Goal: Information Seeking & Learning: Learn about a topic

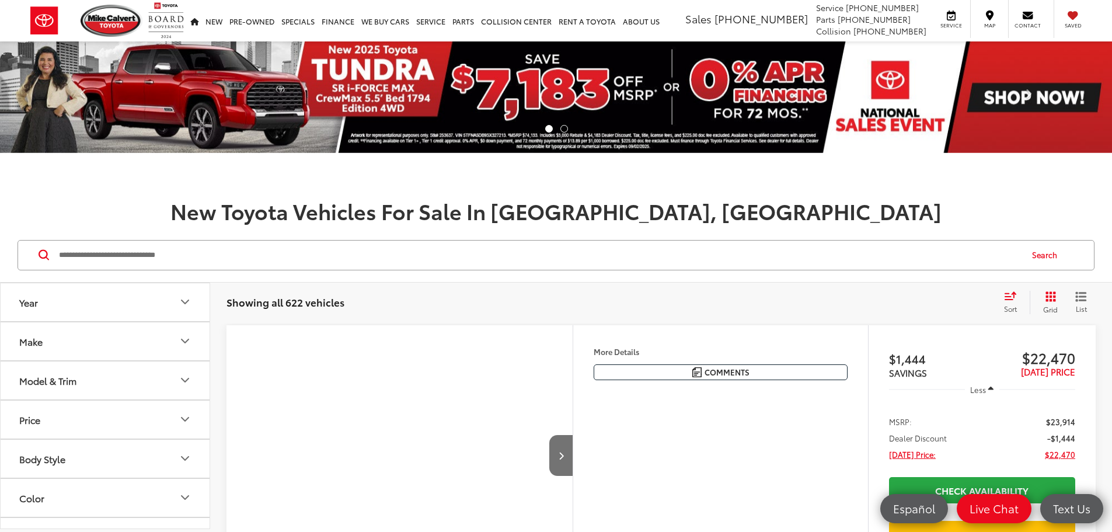
click at [182, 381] on icon "Model & Trim" at bounding box center [185, 380] width 14 height 14
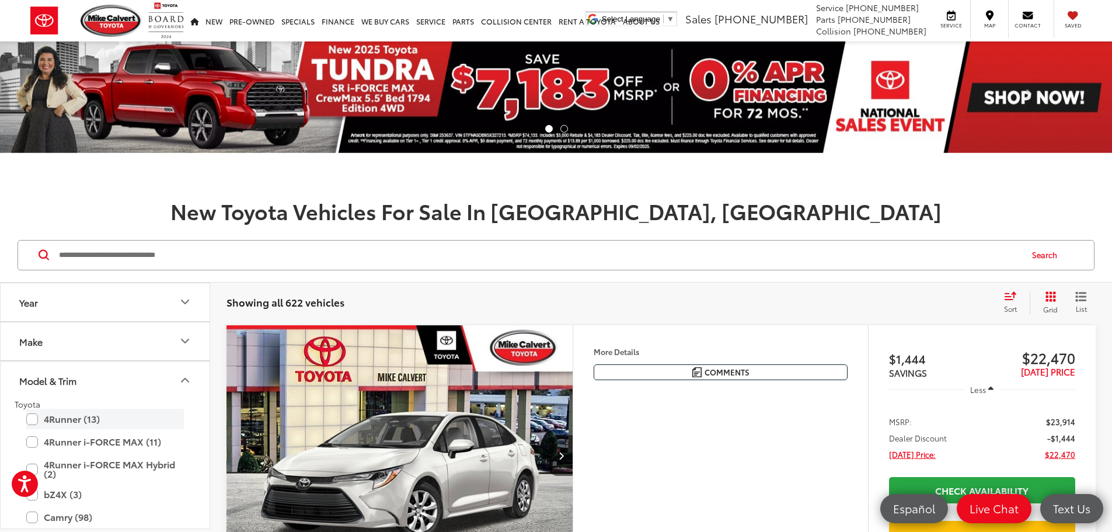
click at [29, 413] on label "4Runner (13)" at bounding box center [105, 419] width 158 height 20
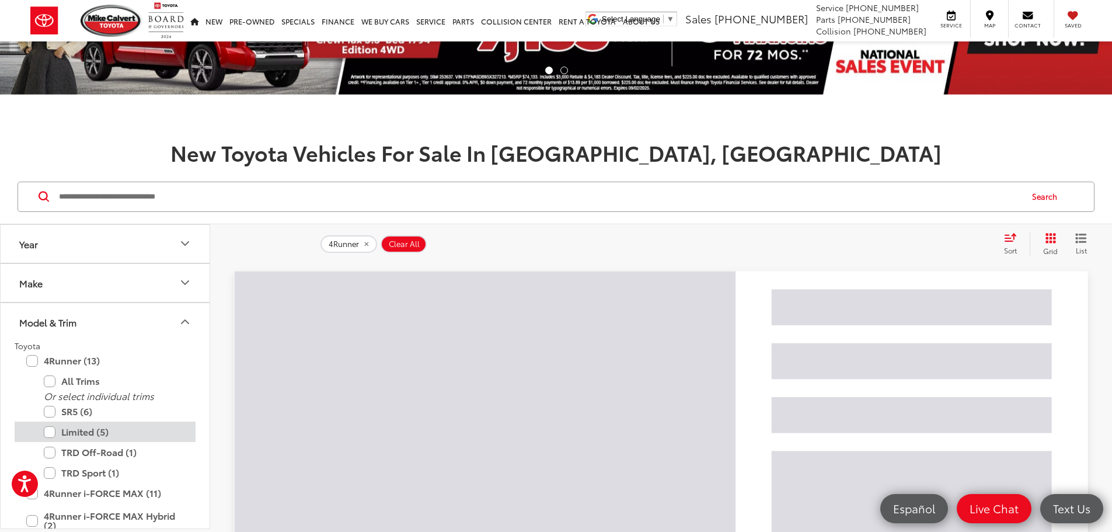
click at [48, 436] on label "Limited (5)" at bounding box center [114, 431] width 140 height 20
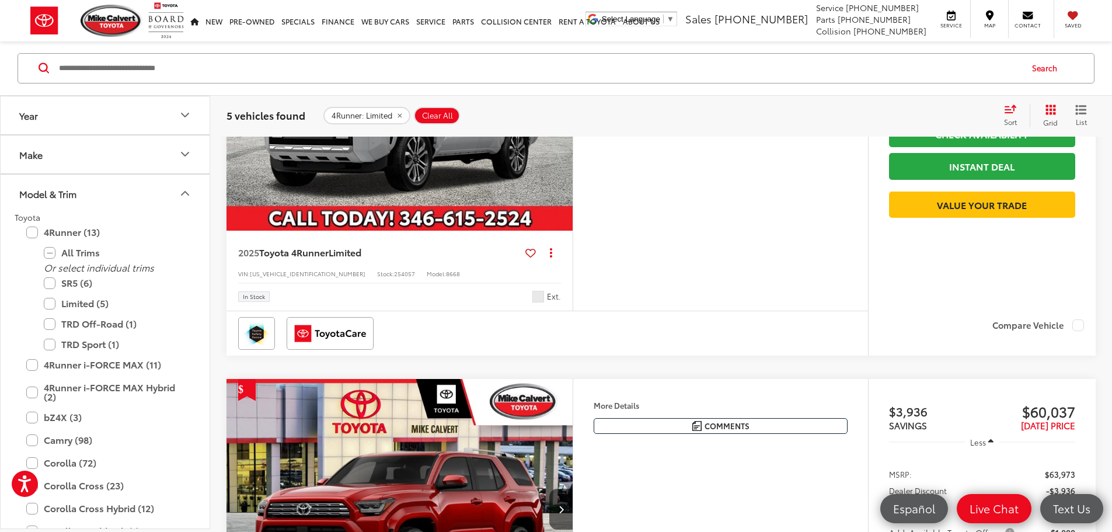
scroll to position [1051, 0]
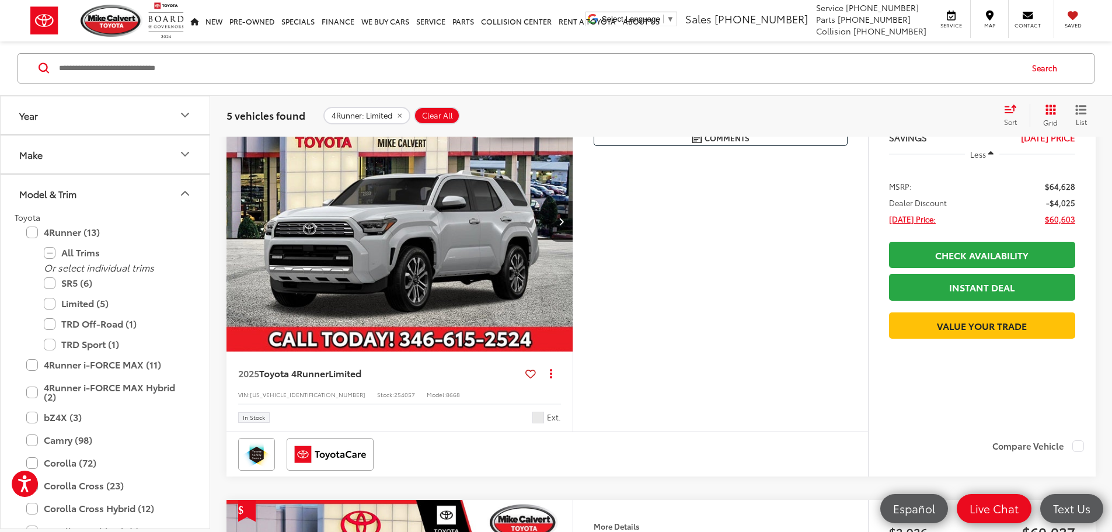
click at [472, 352] on img "2025 Toyota 4Runner Limited 0" at bounding box center [400, 221] width 348 height 261
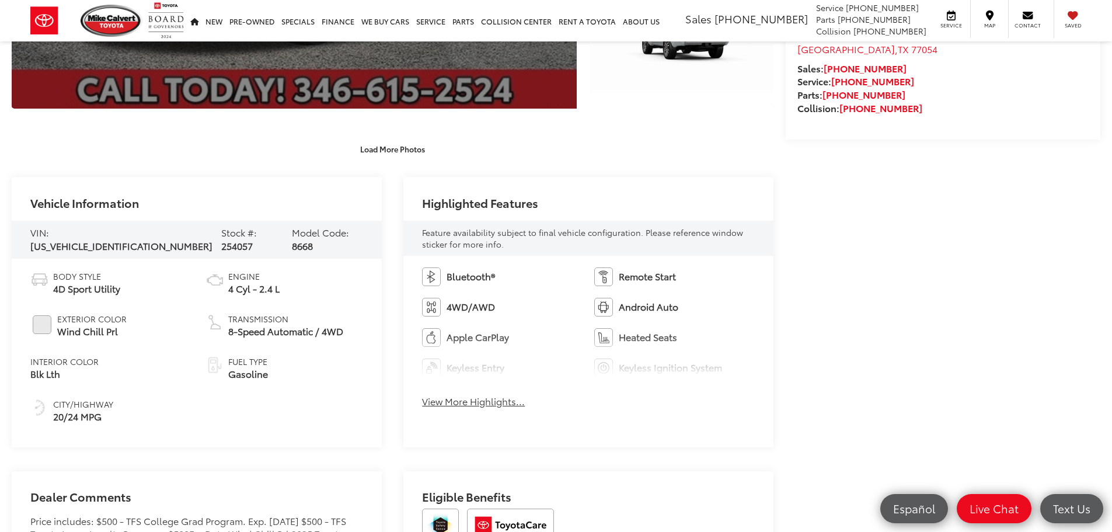
scroll to position [409, 0]
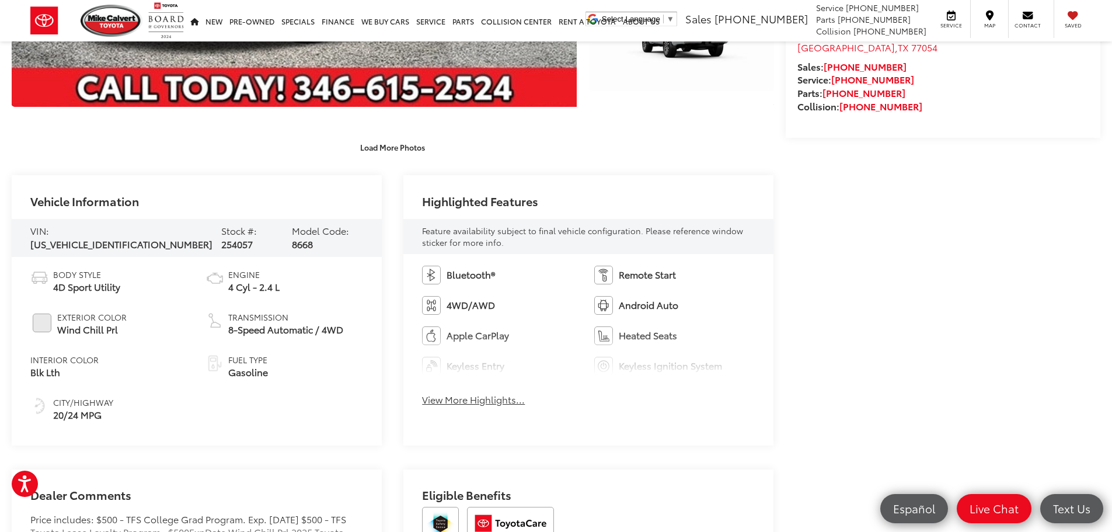
click at [486, 402] on button "View More Highlights..." at bounding box center [473, 399] width 103 height 13
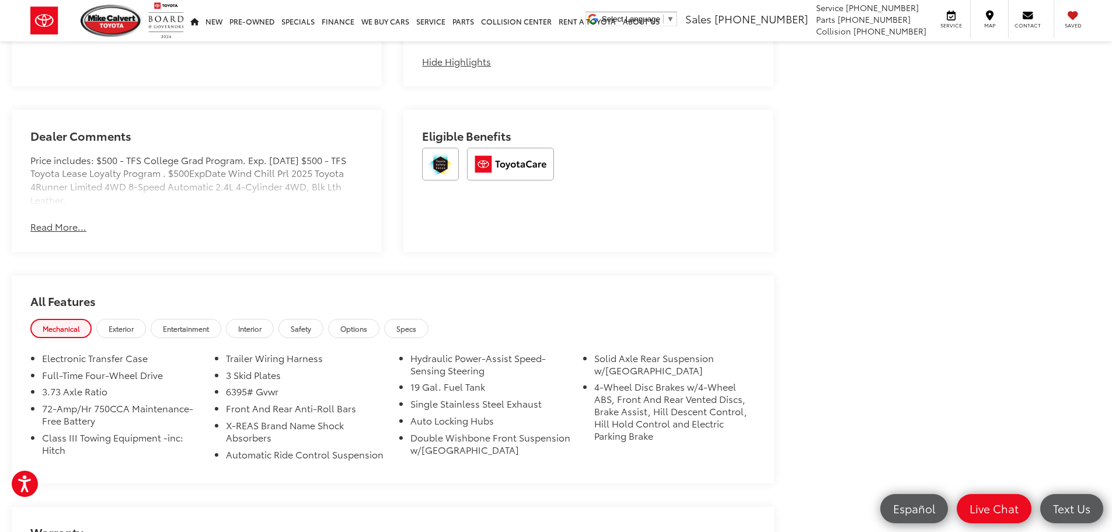
scroll to position [934, 0]
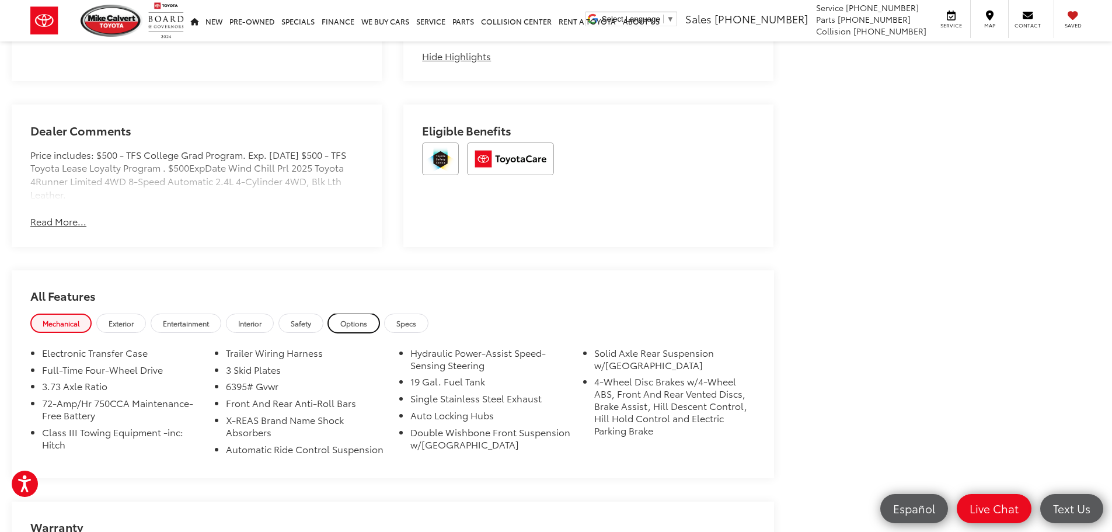
click at [357, 321] on span "Options" at bounding box center [353, 323] width 27 height 10
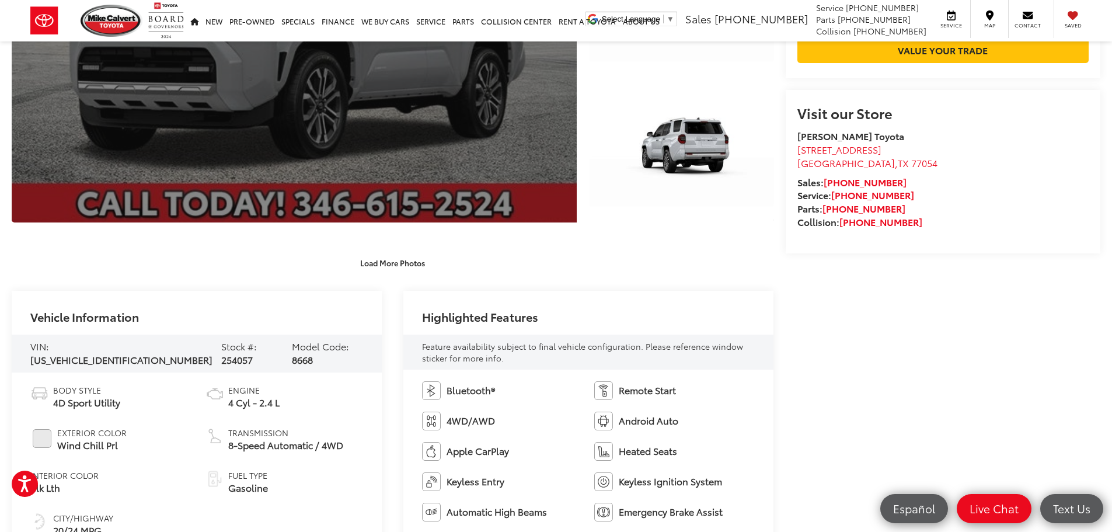
scroll to position [292, 0]
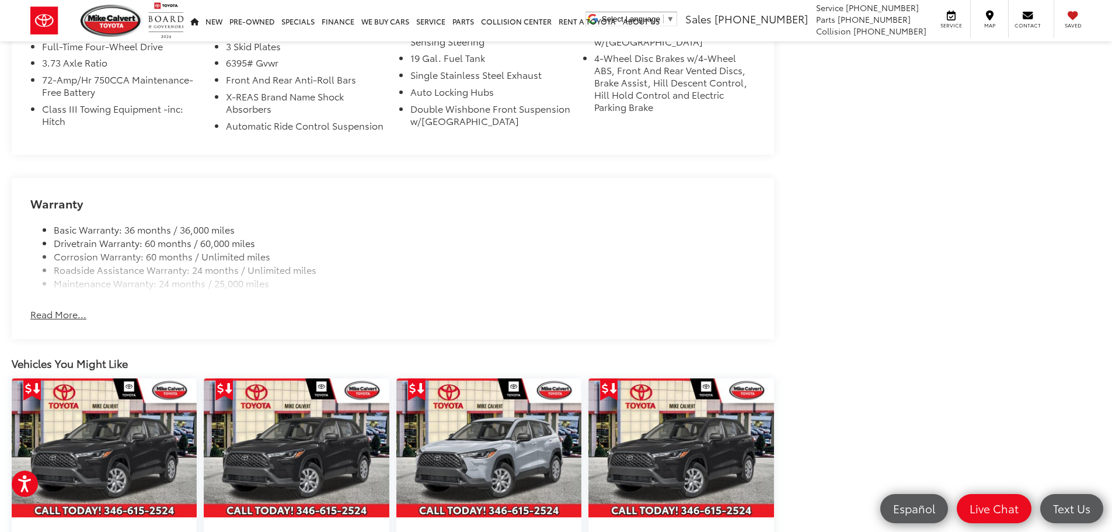
scroll to position [1109, 0]
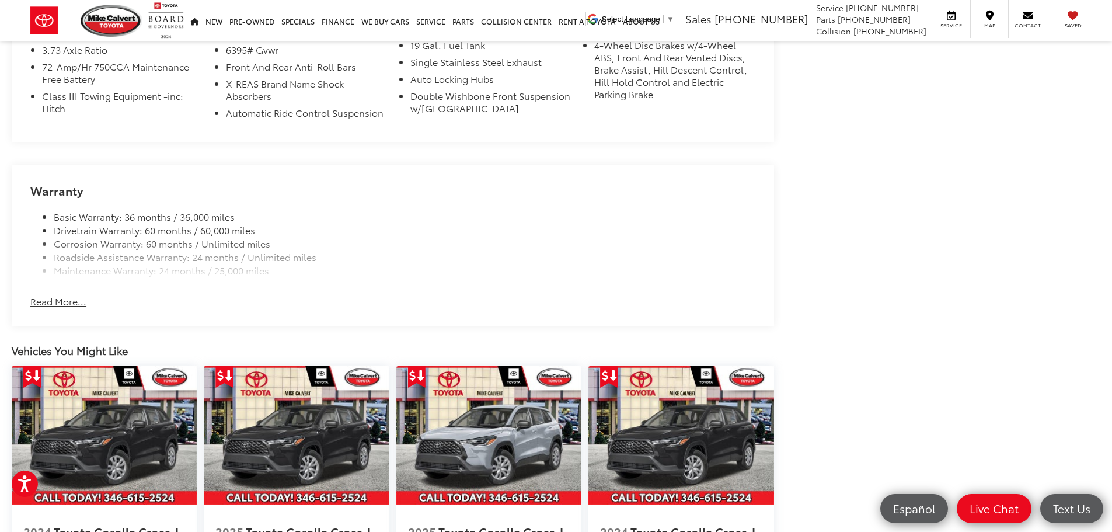
click at [65, 295] on button "Read More..." at bounding box center [58, 301] width 56 height 13
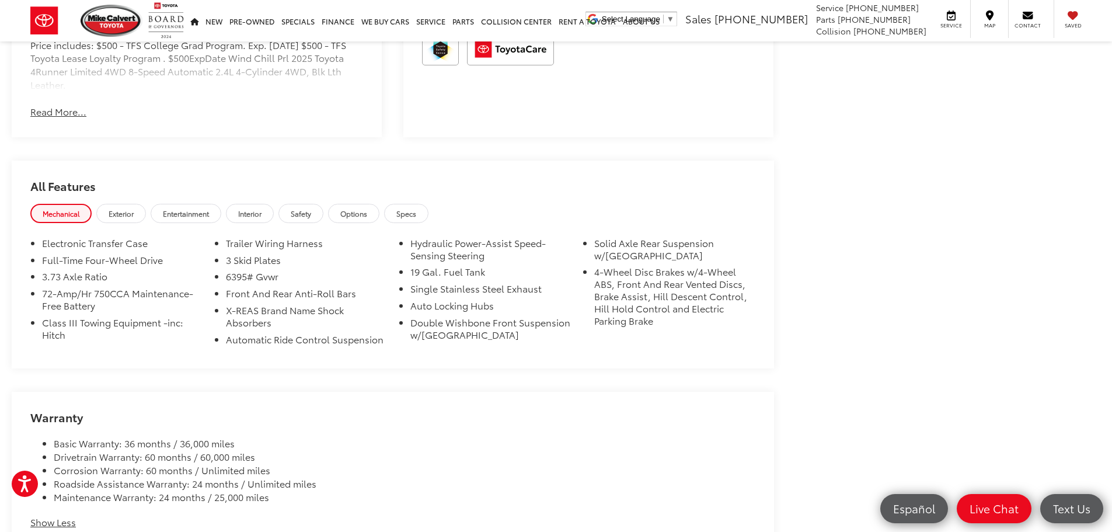
scroll to position [876, 0]
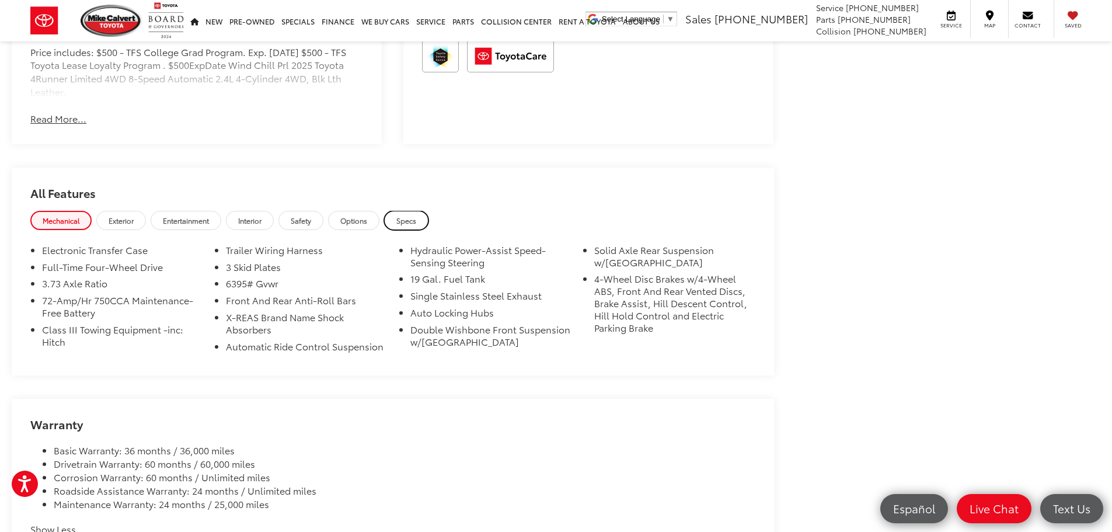
click at [412, 217] on span "Specs" at bounding box center [406, 220] width 20 height 10
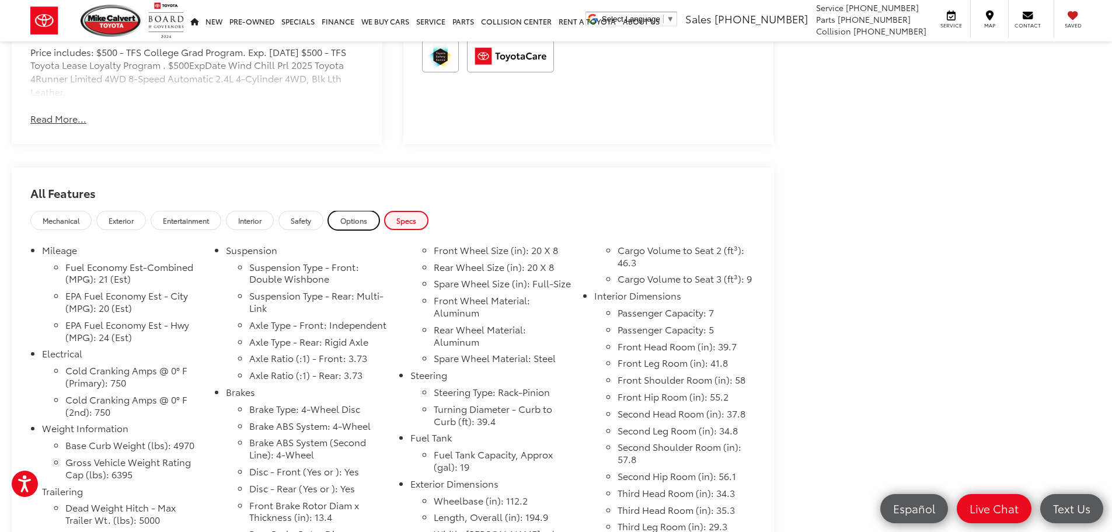
click at [353, 219] on span "Options" at bounding box center [353, 220] width 27 height 10
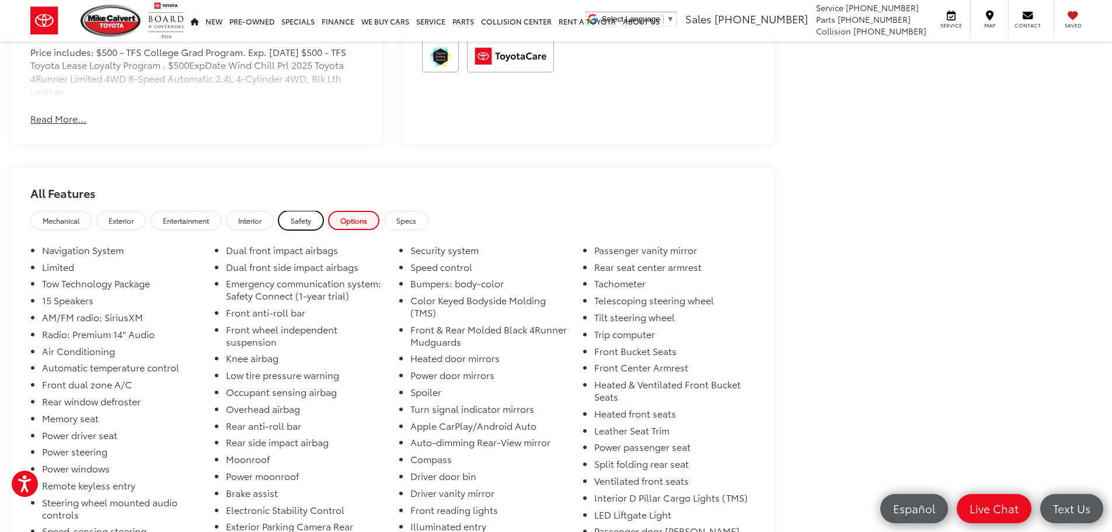
click at [299, 220] on span "Safety" at bounding box center [301, 220] width 20 height 10
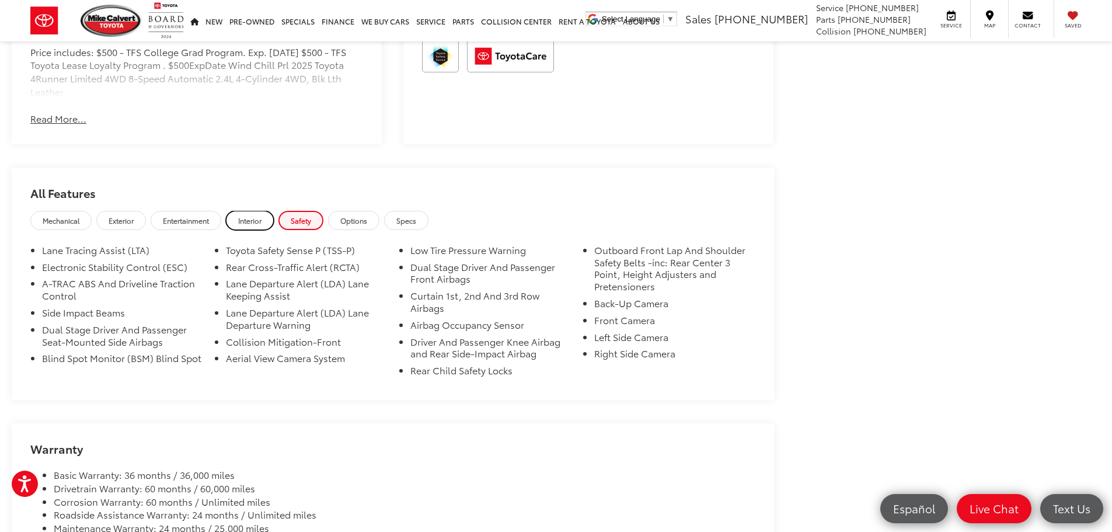
click at [266, 217] on link "Interior" at bounding box center [250, 220] width 48 height 19
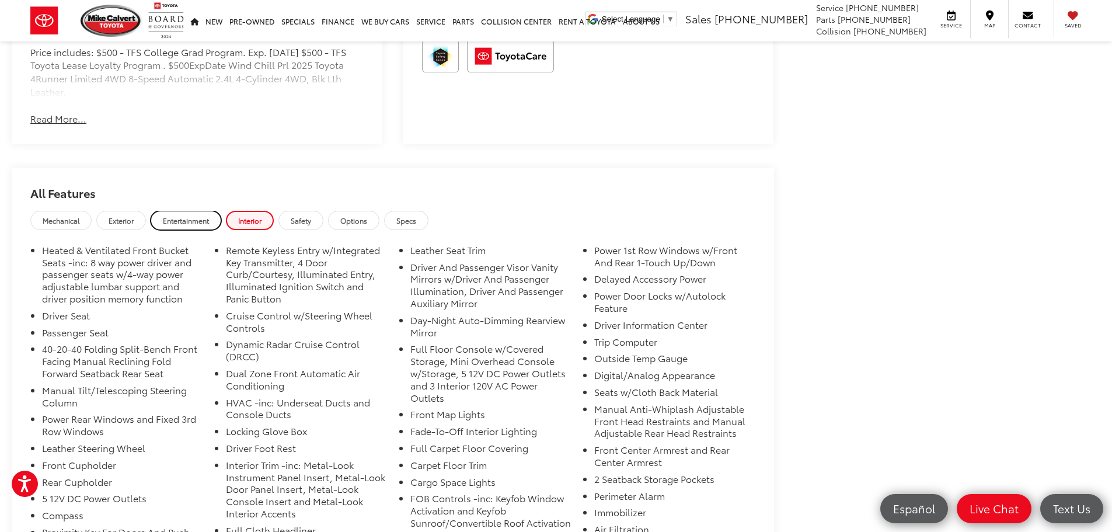
click at [169, 219] on span "Entertainment" at bounding box center [186, 220] width 46 height 10
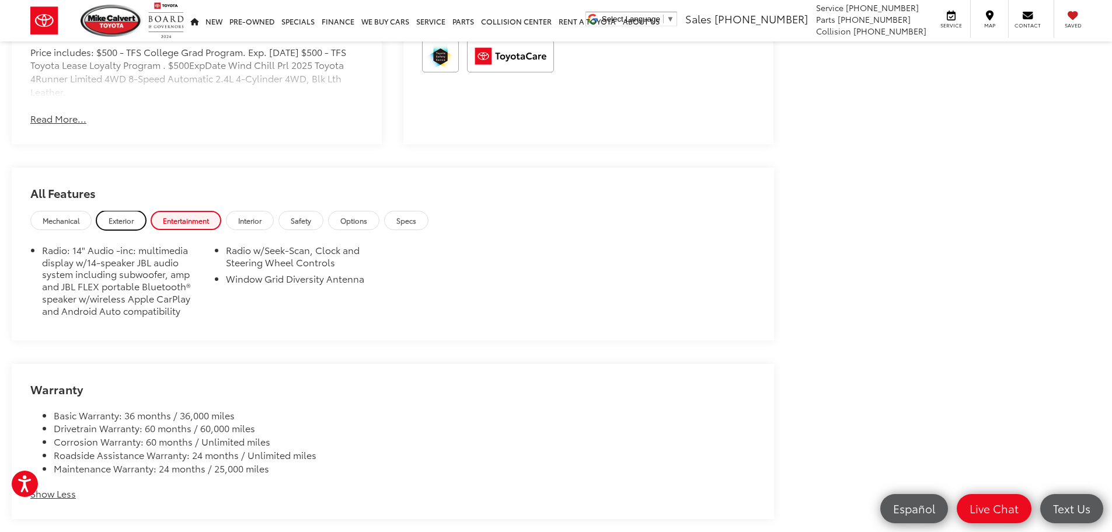
click at [126, 218] on span "Exterior" at bounding box center [121, 220] width 25 height 10
